Goal: Transaction & Acquisition: Subscribe to service/newsletter

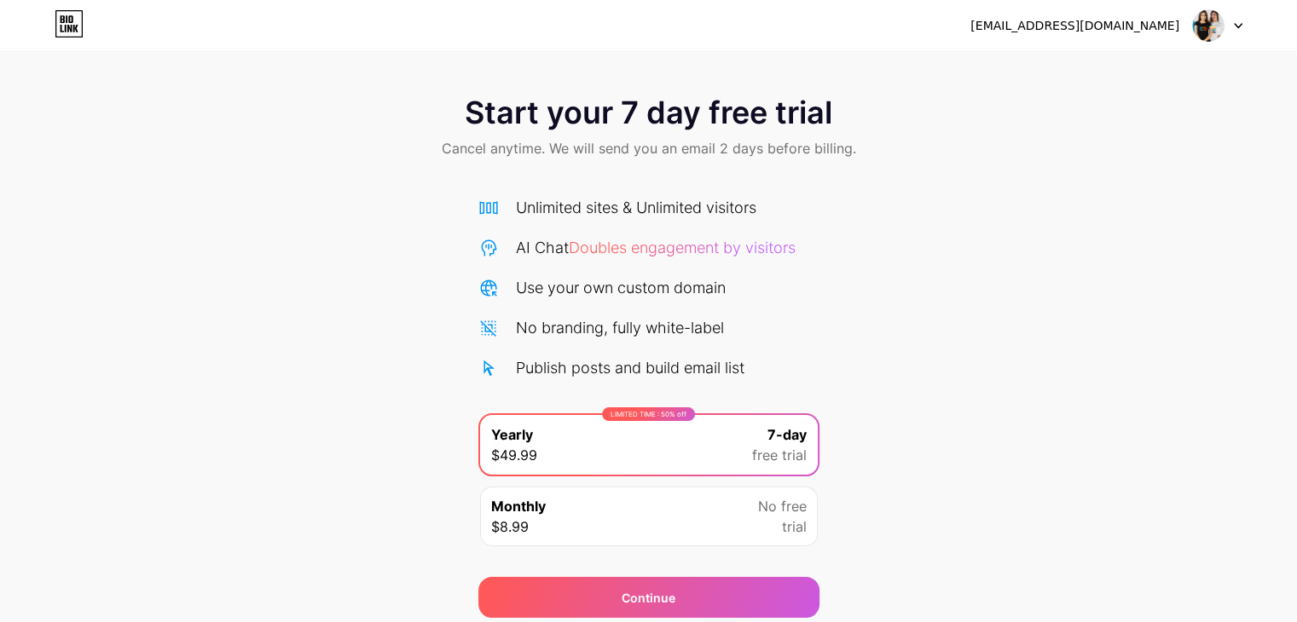
click at [1231, 32] on div at bounding box center [1217, 25] width 49 height 31
click at [1090, 230] on div "Start your 7 day free trial Cancel anytime. We will send you an email 2 days be…" at bounding box center [648, 348] width 1297 height 540
